Goal: Navigation & Orientation: Find specific page/section

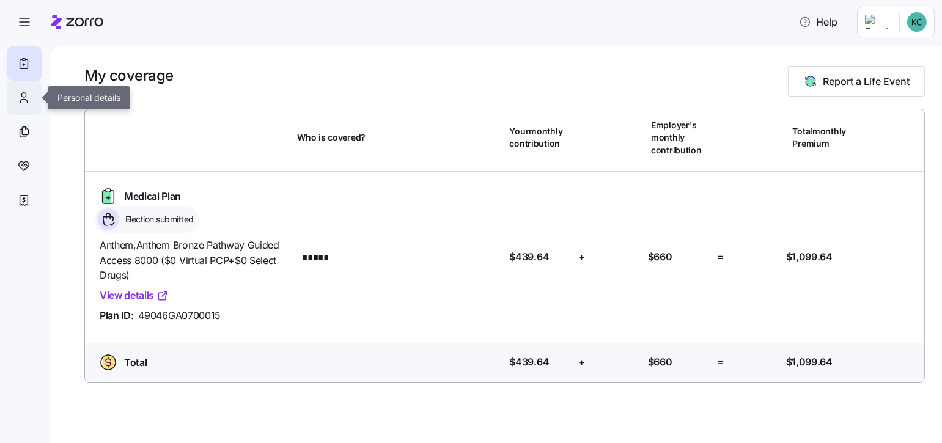
click at [23, 98] on icon at bounding box center [23, 97] width 13 height 15
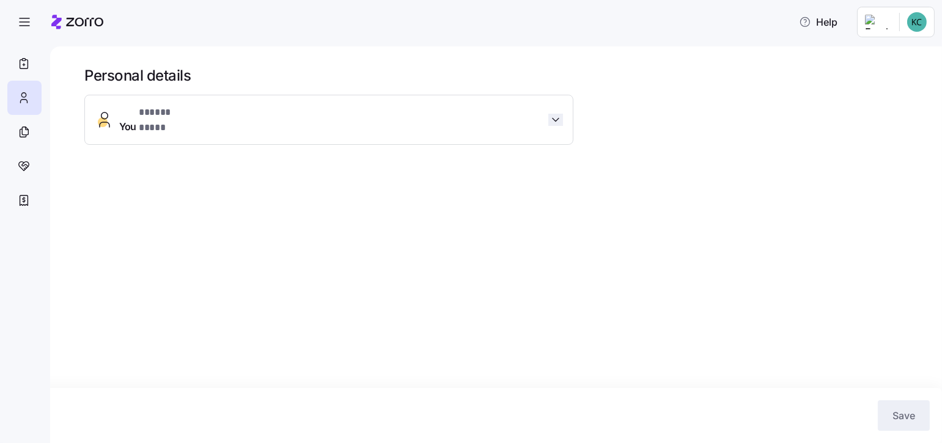
click at [558, 114] on icon "button" at bounding box center [556, 120] width 12 height 12
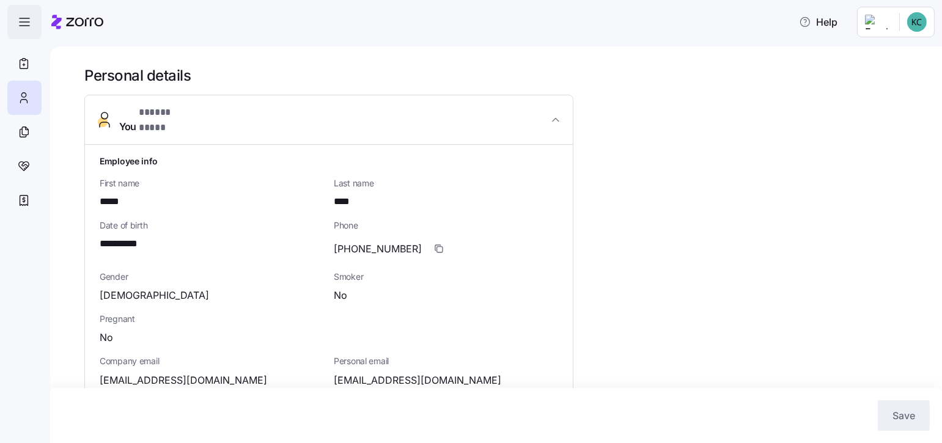
click at [24, 17] on icon "button" at bounding box center [24, 22] width 15 height 15
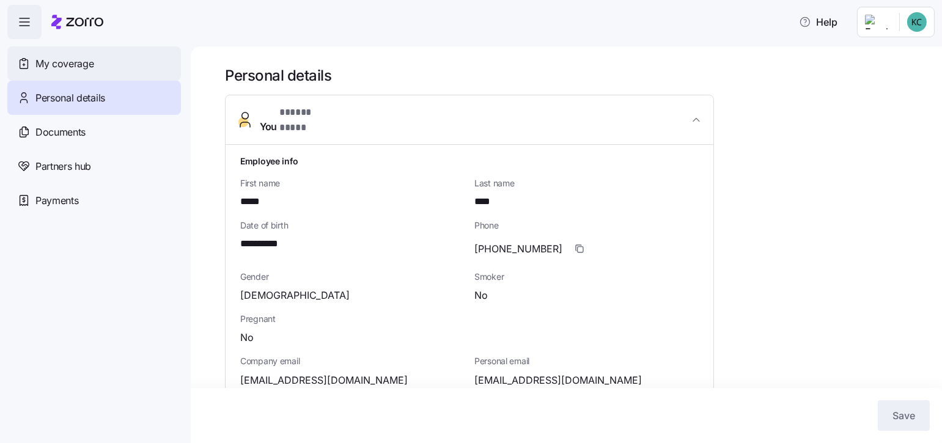
click at [62, 61] on span "My coverage" at bounding box center [64, 63] width 58 height 15
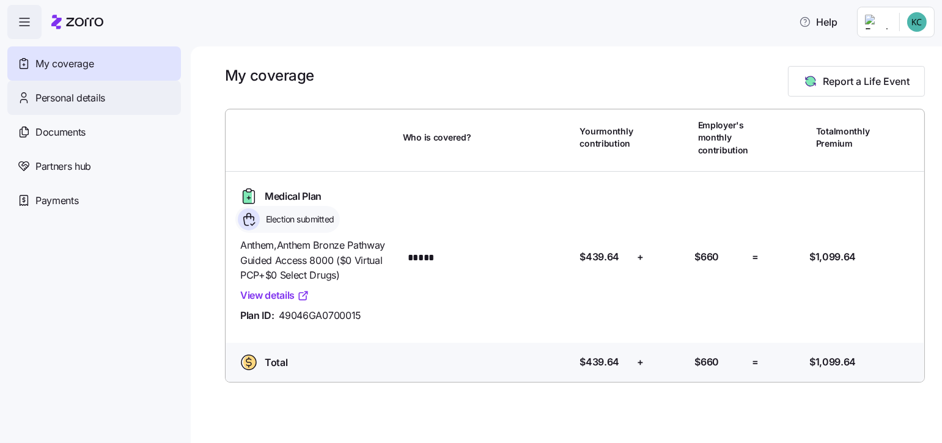
click at [56, 97] on span "Personal details" at bounding box center [70, 97] width 70 height 15
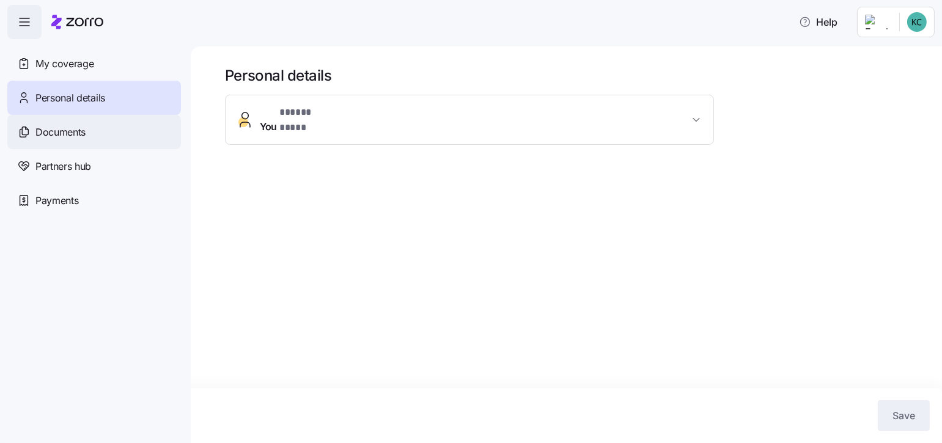
click at [61, 131] on span "Documents" at bounding box center [60, 132] width 50 height 15
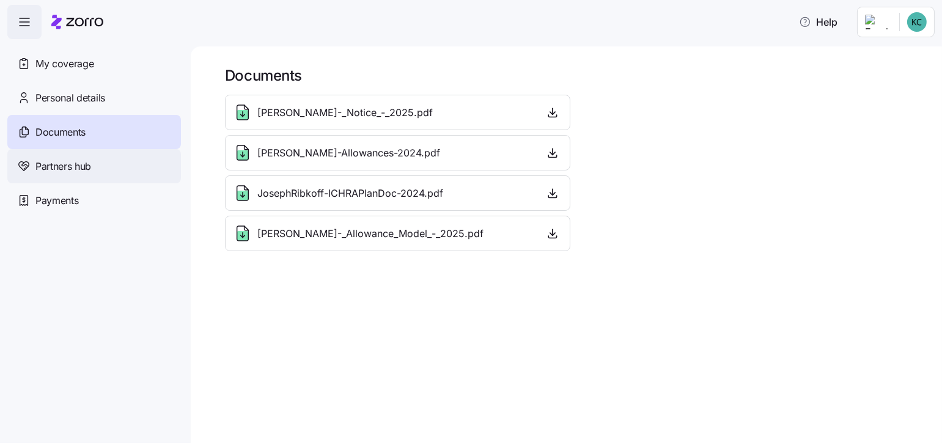
click at [56, 164] on span "Partners hub" at bounding box center [63, 166] width 56 height 15
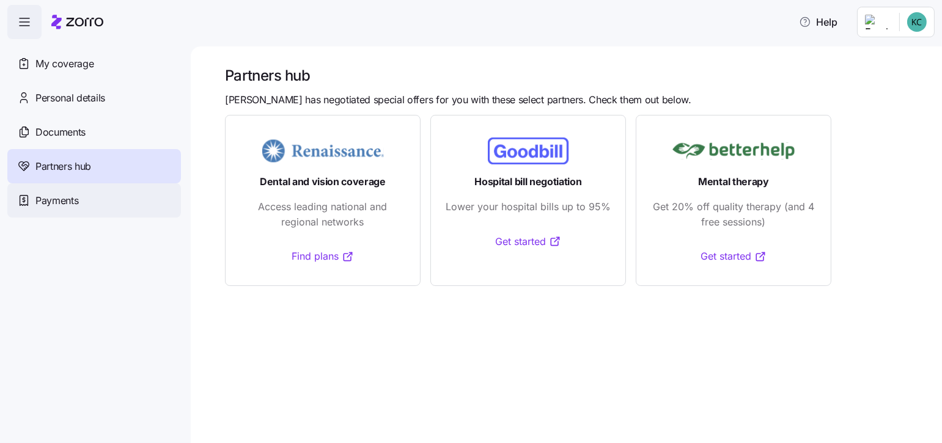
click at [51, 197] on span "Payments" at bounding box center [56, 200] width 43 height 15
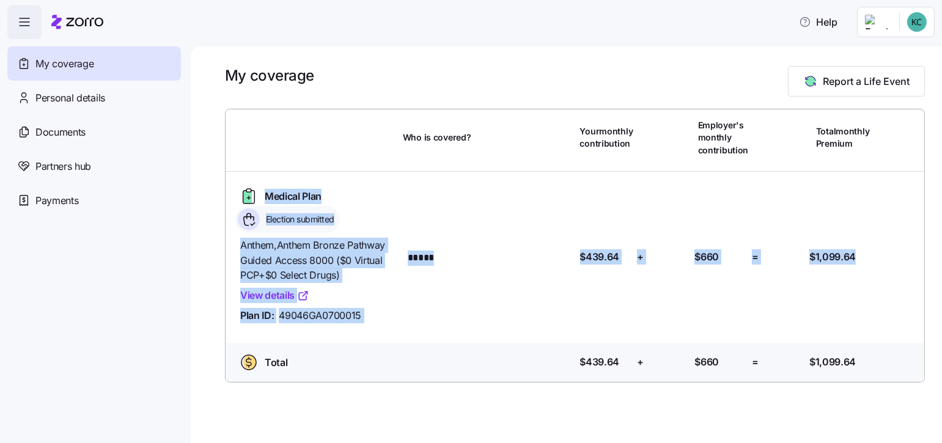
drag, startPoint x: 941, startPoint y: 159, endPoint x: 943, endPoint y: 199, distance: 40.4
click at [941, 199] on html "Help My coverage Personal details Documents Partners hub Payments My coverage R…" at bounding box center [471, 218] width 942 height 436
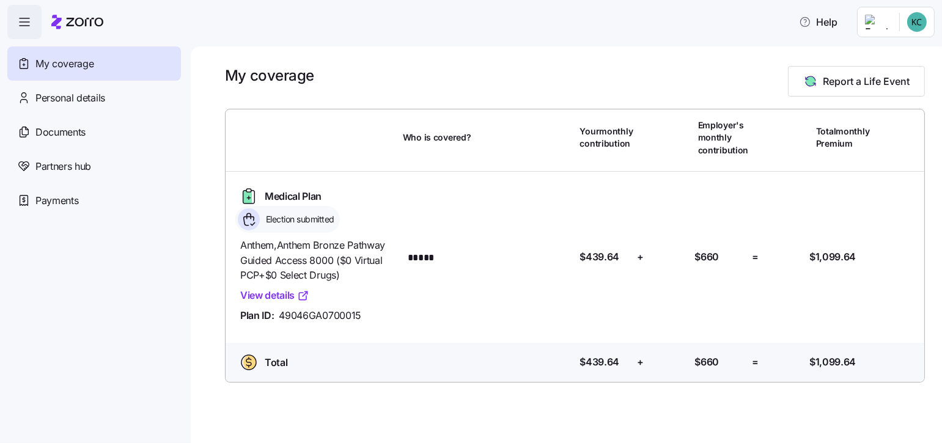
click at [830, 419] on div "My coverage Report a Life Event Who is covered? Your monthly contribution Emplo…" at bounding box center [566, 244] width 751 height 397
click at [268, 293] on link "View details" at bounding box center [274, 295] width 69 height 15
